Goal: Task Accomplishment & Management: Manage account settings

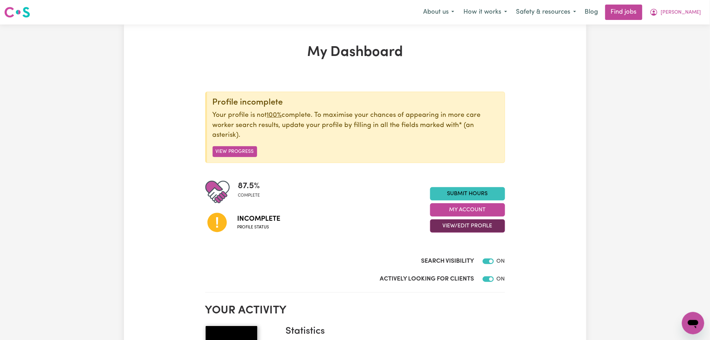
click at [460, 226] on button "View/Edit Profile" at bounding box center [467, 226] width 75 height 13
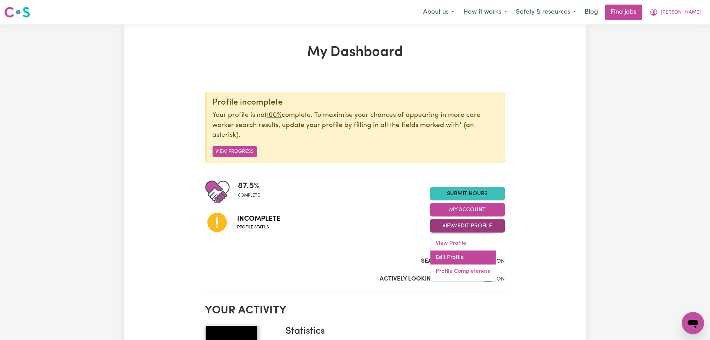
click at [438, 259] on link "Edit Profile" at bounding box center [462, 258] width 65 height 14
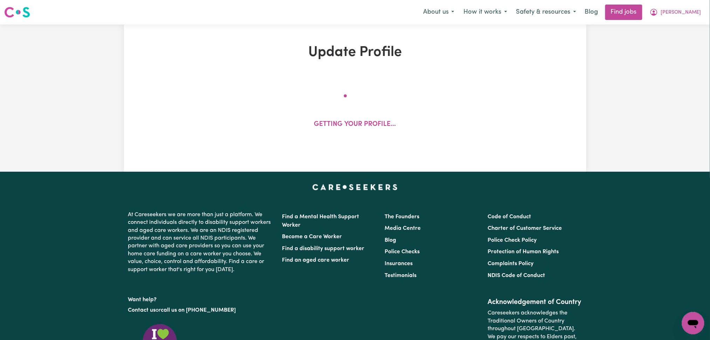
select select "[DEMOGRAPHIC_DATA]"
select select "[DEMOGRAPHIC_DATA] Citizen"
select select "Studying a healthcare related degree or qualification"
select select "70"
select select "95"
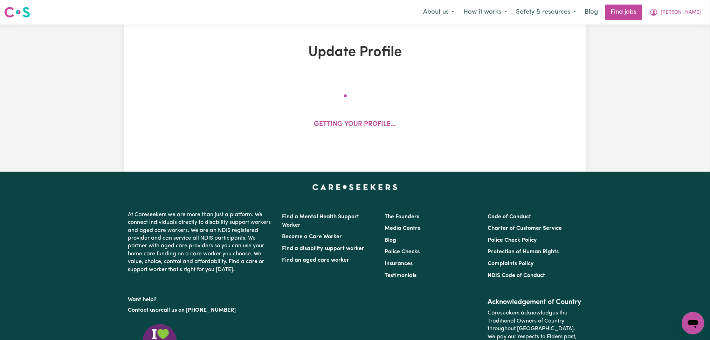
select select "117"
select select "140"
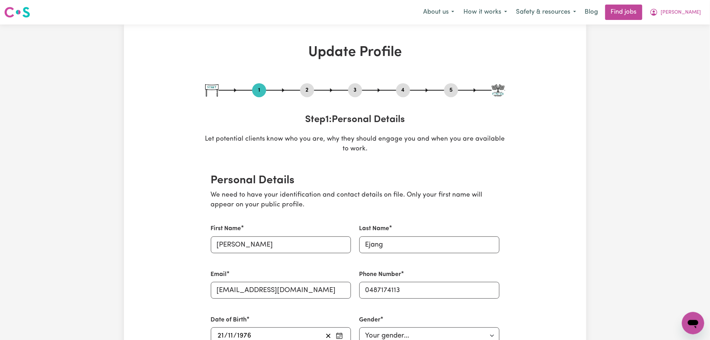
click at [304, 91] on button "2" at bounding box center [307, 90] width 14 height 9
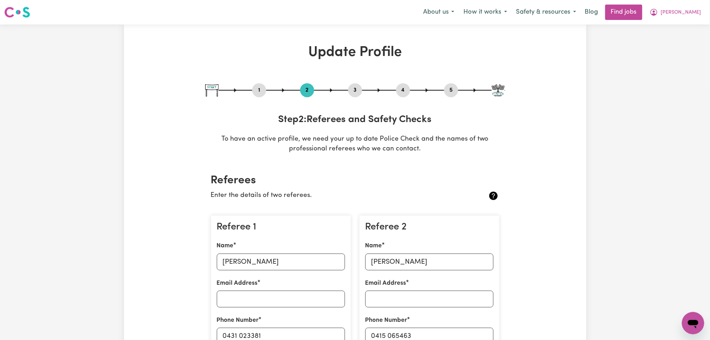
click at [453, 90] on button "5" at bounding box center [451, 90] width 14 height 9
select select "I am providing services privately on my own"
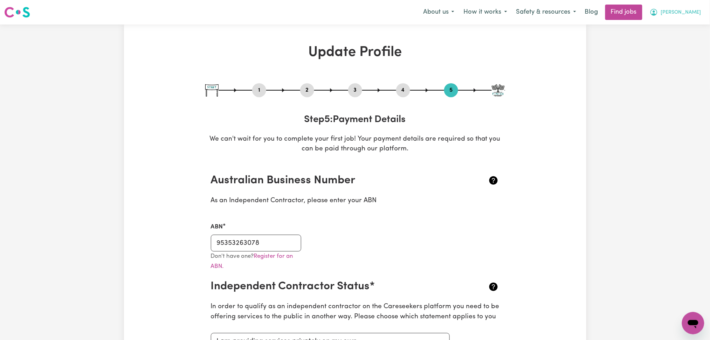
click at [687, 13] on button "[PERSON_NAME]" at bounding box center [675, 12] width 61 height 15
click at [678, 48] on link "Logout" at bounding box center [677, 53] width 55 height 13
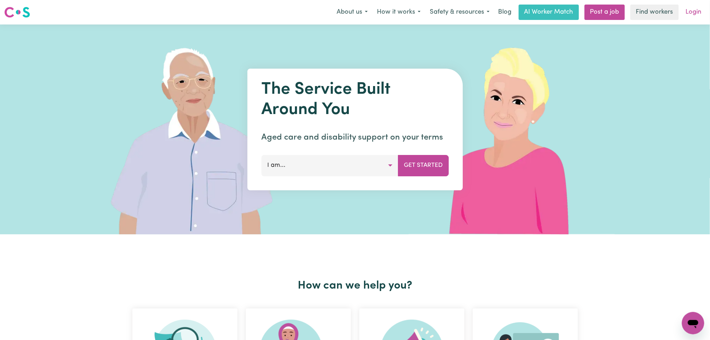
click at [692, 13] on link "Login" at bounding box center [693, 12] width 24 height 15
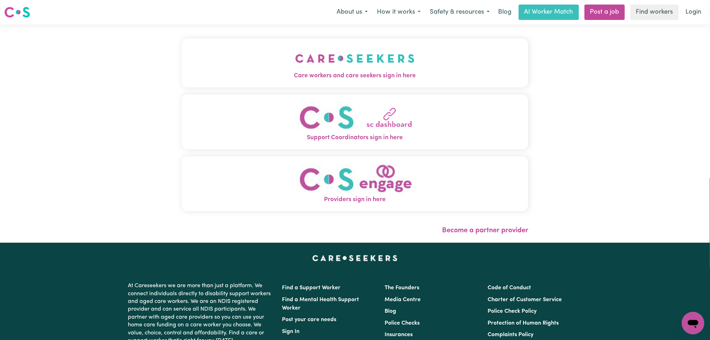
click at [321, 52] on img "Care workers and care seekers sign in here" at bounding box center [354, 59] width 119 height 26
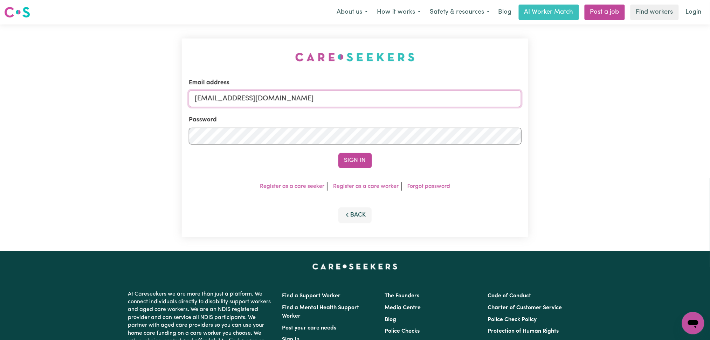
click at [258, 101] on input "[EMAIL_ADDRESS][DOMAIN_NAME]" at bounding box center [355, 98] width 333 height 17
drag, startPoint x: 231, startPoint y: 97, endPoint x: 434, endPoint y: 111, distance: 203.3
click at [434, 111] on form "Email address Superuser~[EMAIL_ADDRESS][DOMAIN_NAME] Password Sign In" at bounding box center [355, 123] width 333 height 90
type input "Superuser~[PERSON_NAME][EMAIL_ADDRESS][DOMAIN_NAME]"
click at [338, 153] on button "Sign In" at bounding box center [355, 160] width 34 height 15
